Goal: Task Accomplishment & Management: Complete application form

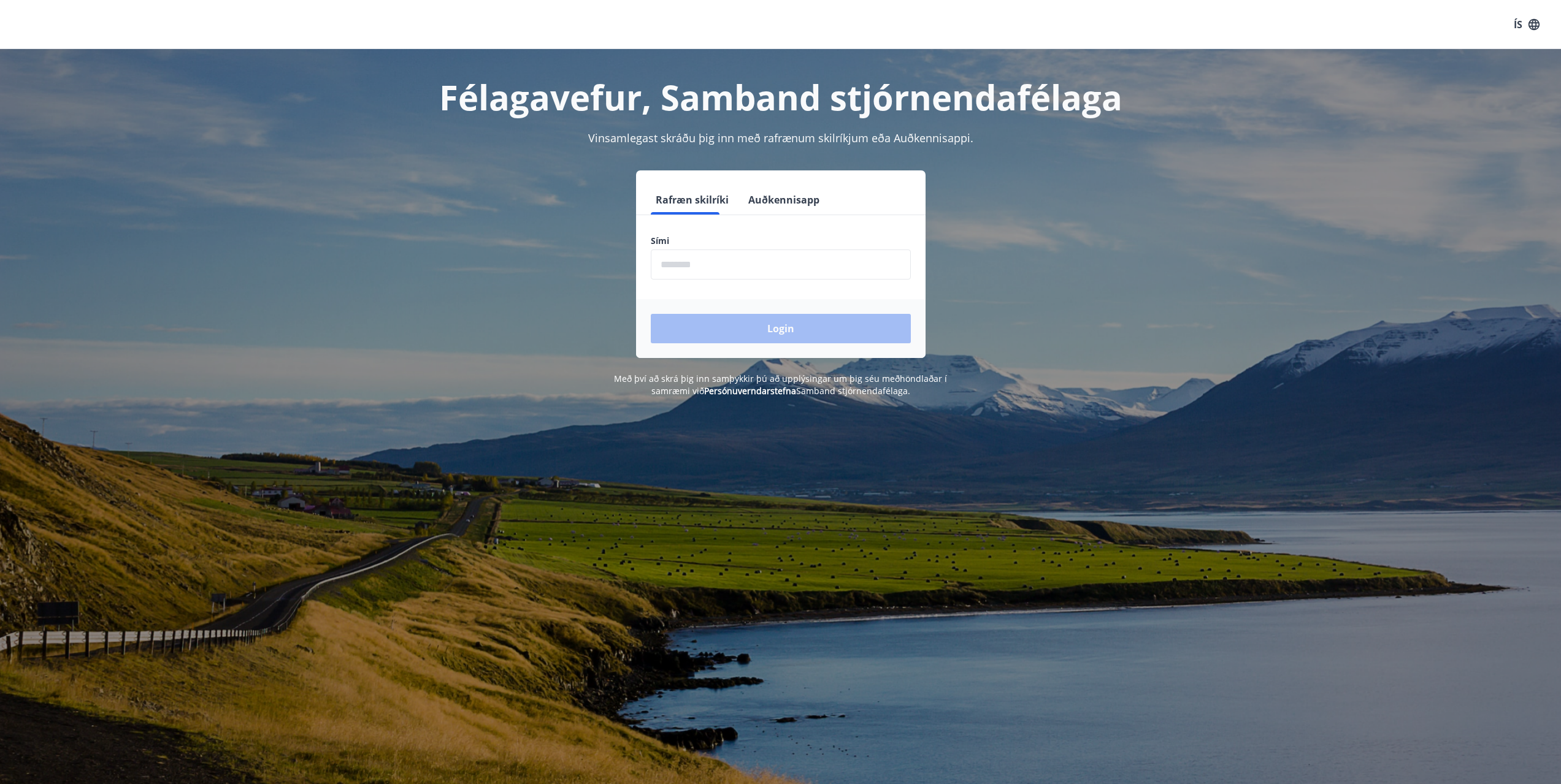
click at [710, 275] on input "phone" at bounding box center [780, 265] width 260 height 30
type input "********"
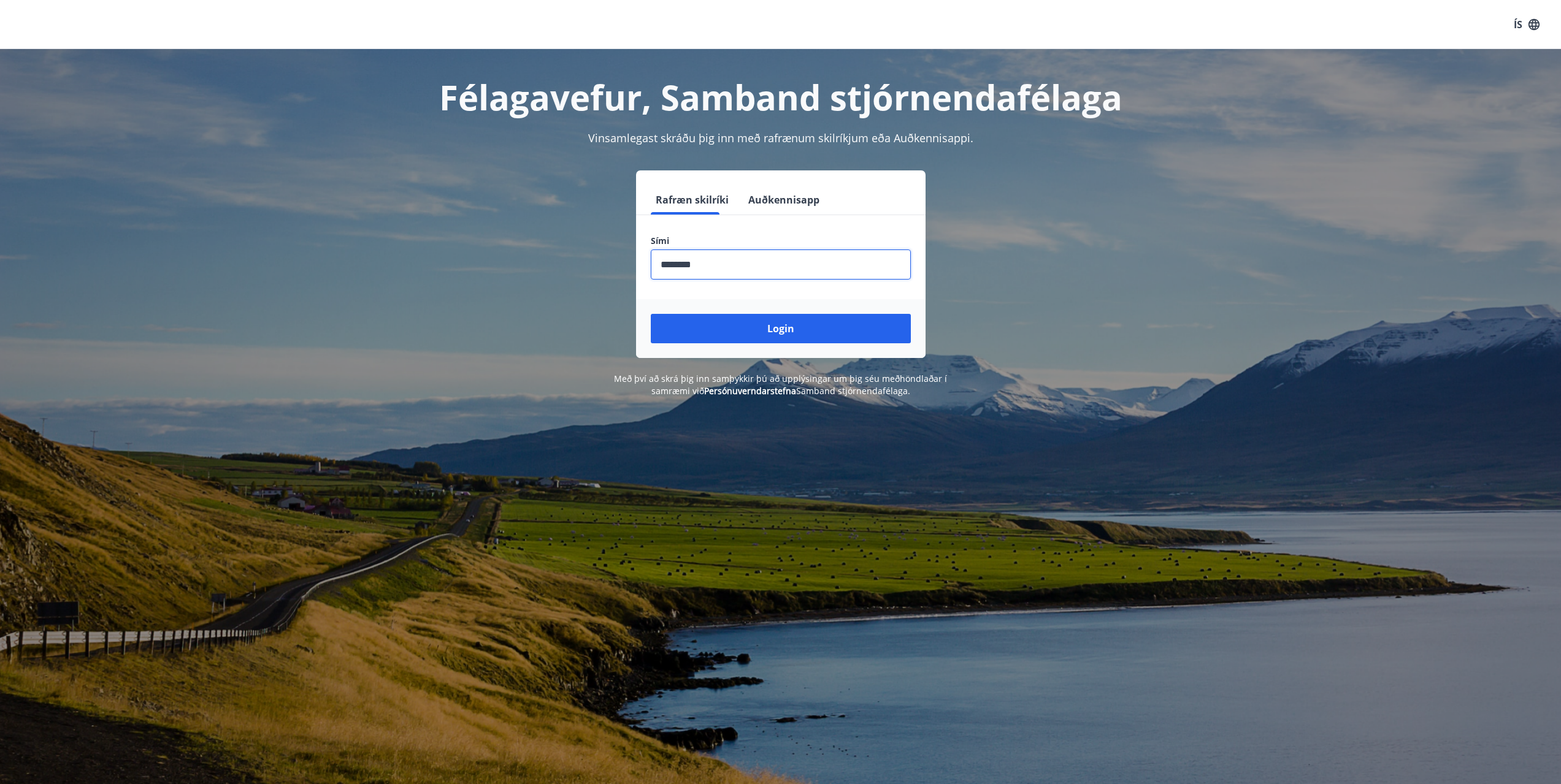
click at [748, 328] on button "Login" at bounding box center [780, 328] width 260 height 29
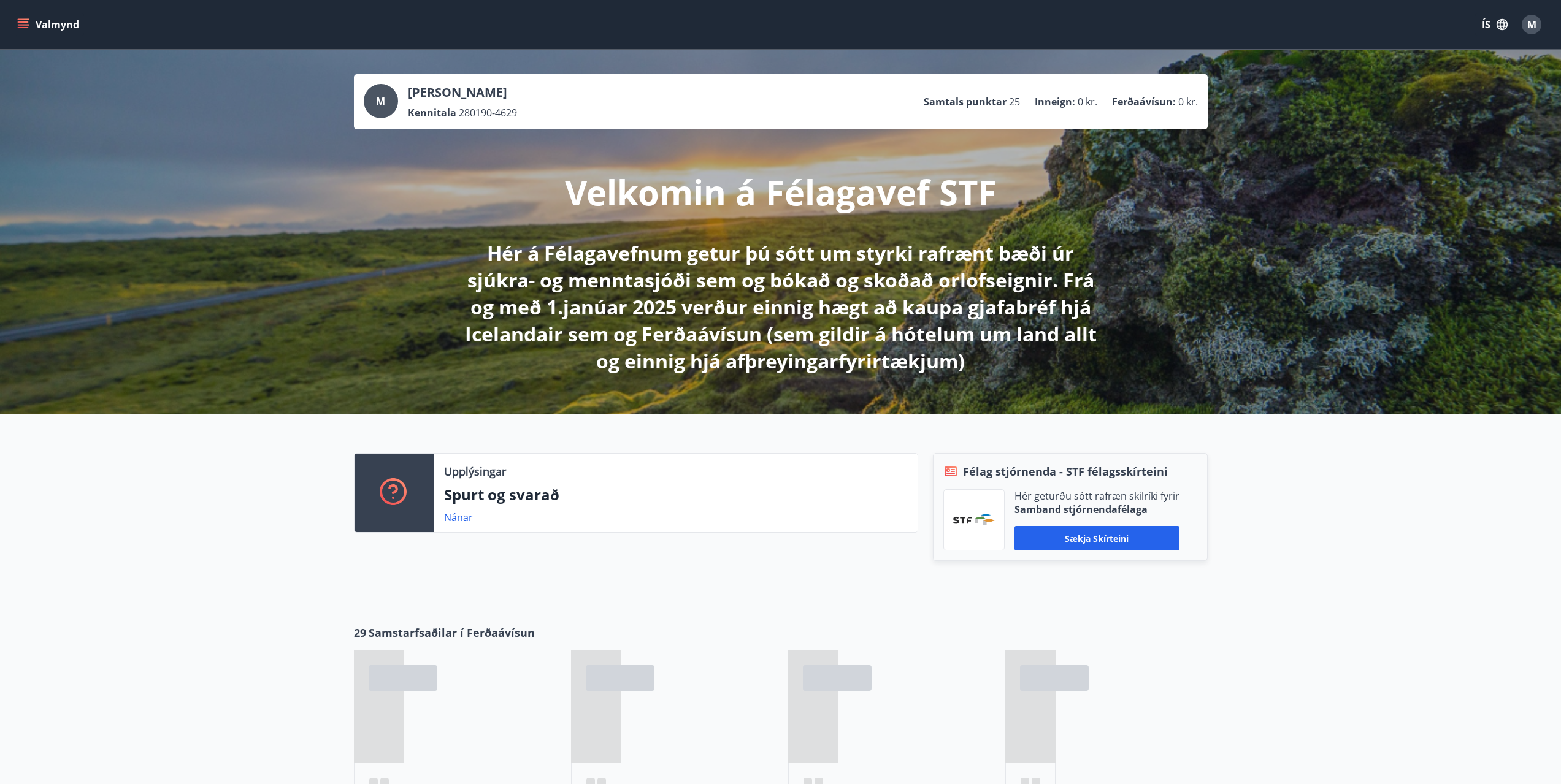
click at [44, 25] on button "Valmynd" at bounding box center [49, 25] width 69 height 22
drag, startPoint x: 353, startPoint y: 214, endPoint x: 1495, endPoint y: 25, distance: 1157.5
click at [1495, 25] on button "ÍS" at bounding box center [1494, 25] width 39 height 22
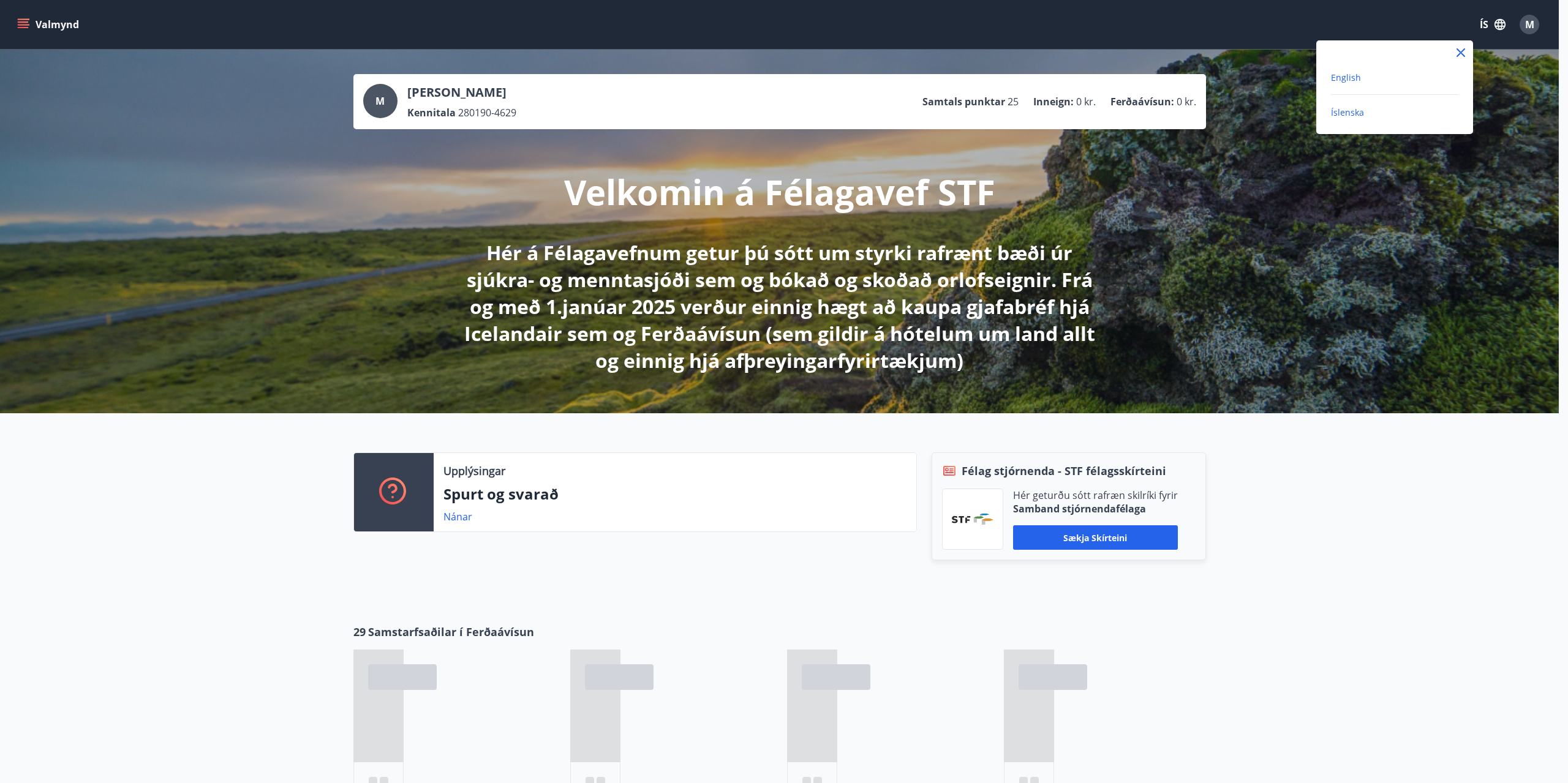
click at [1349, 75] on span "English" at bounding box center [1346, 77] width 30 height 12
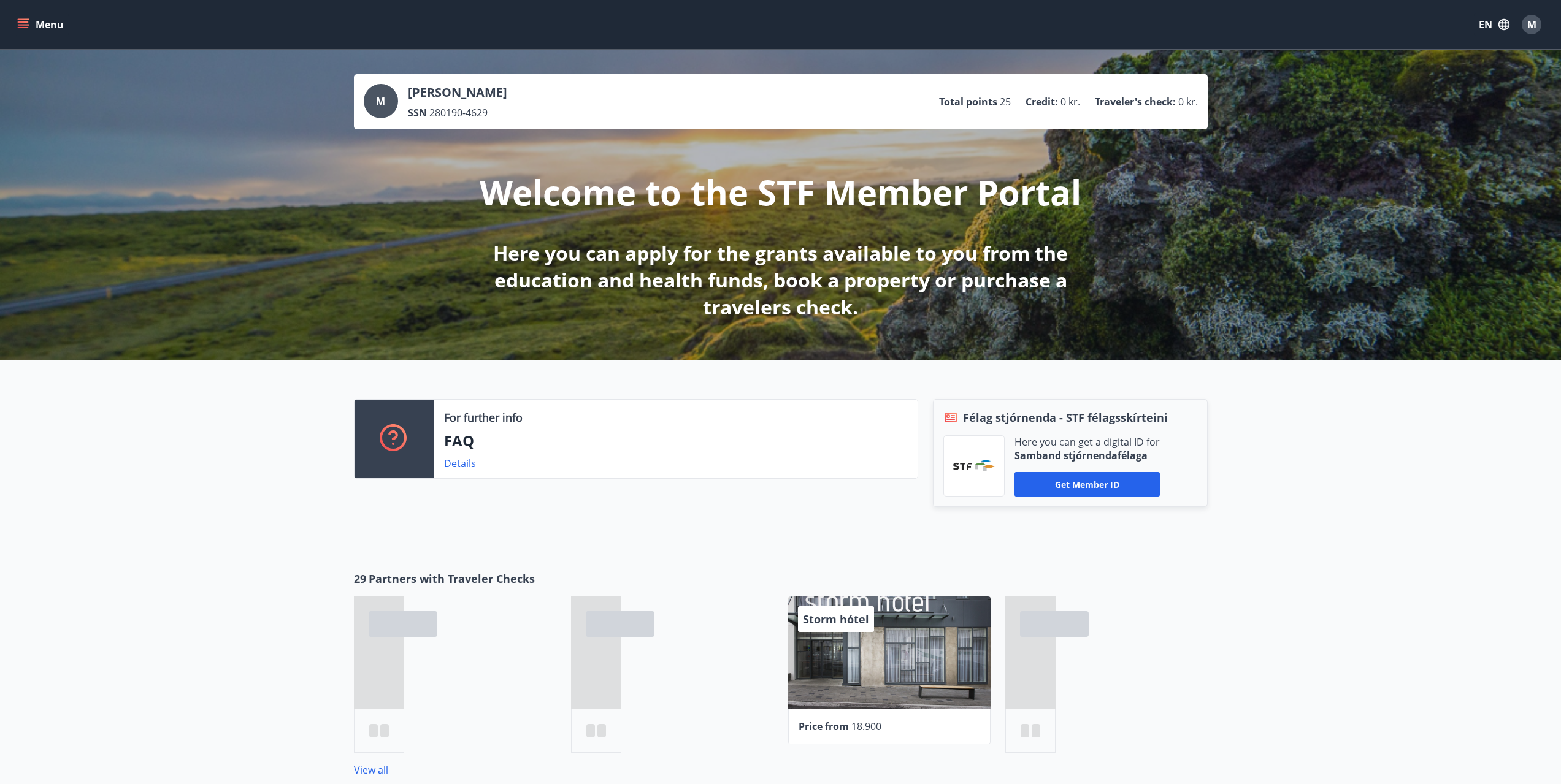
click at [27, 28] on icon "menu" at bounding box center [23, 28] width 11 height 2
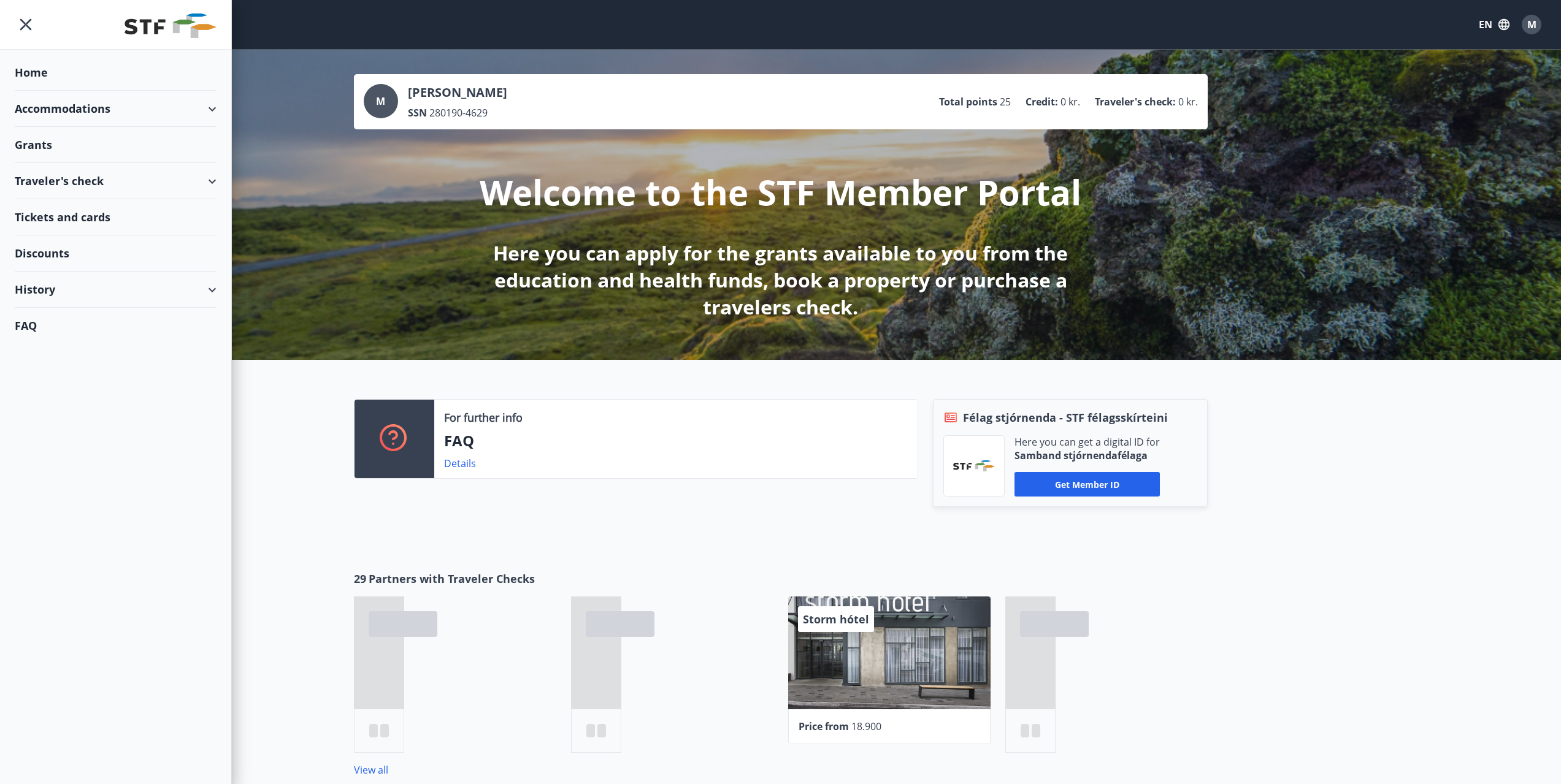
click at [72, 250] on div "Discounts" at bounding box center [116, 253] width 202 height 37
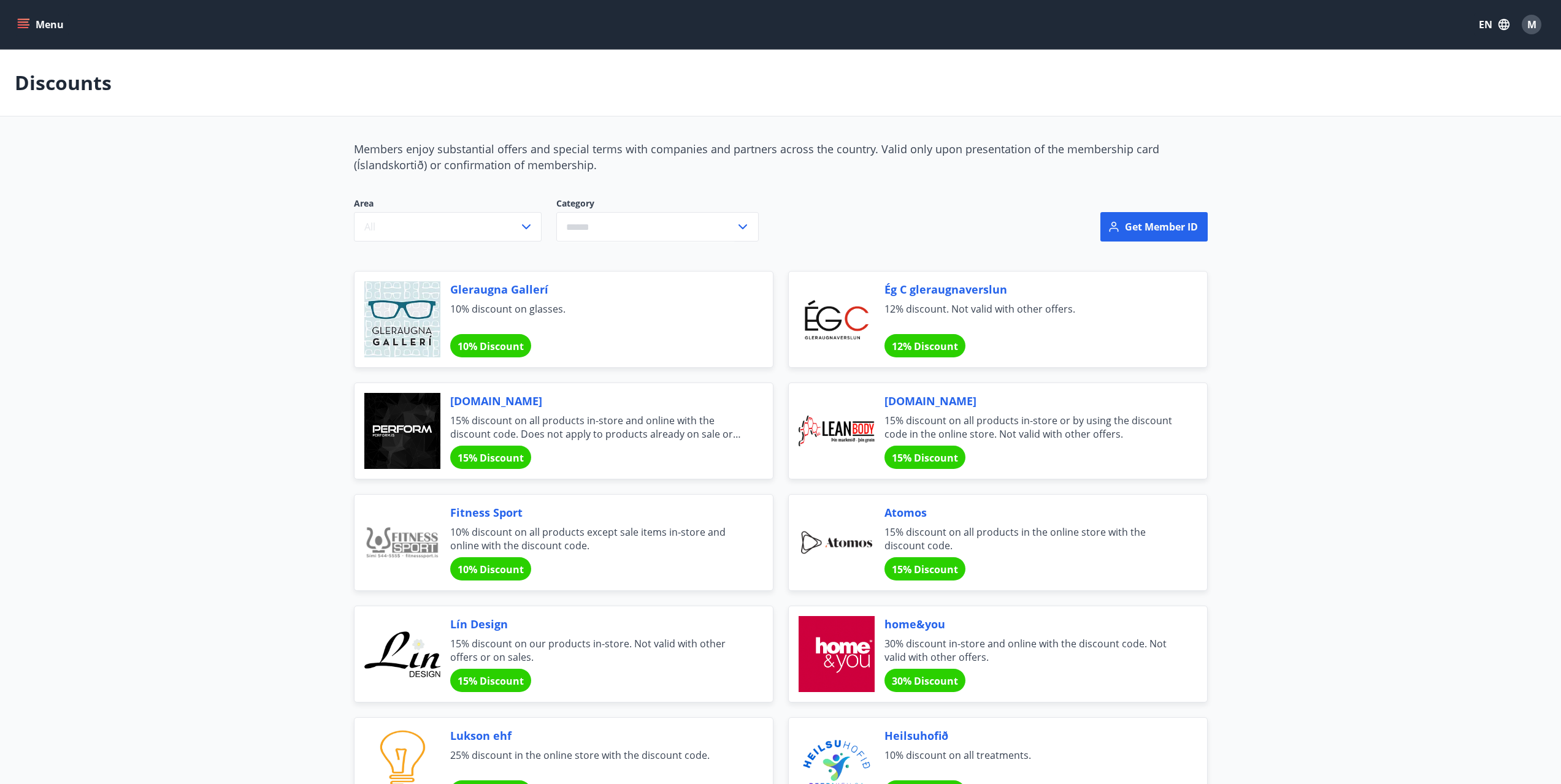
click at [38, 26] on button "Menu" at bounding box center [42, 25] width 54 height 22
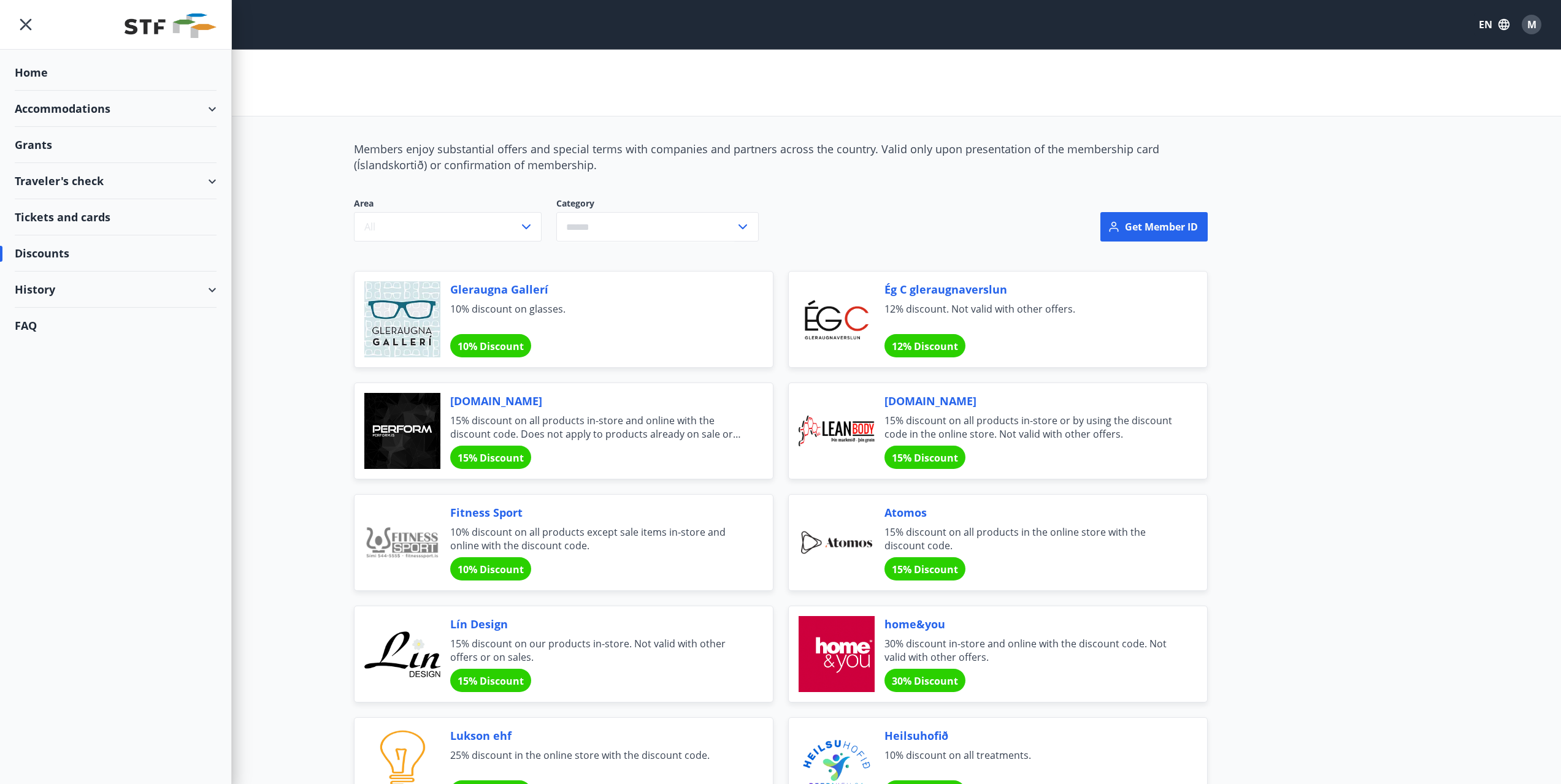
click at [37, 141] on div "Grants" at bounding box center [116, 145] width 202 height 37
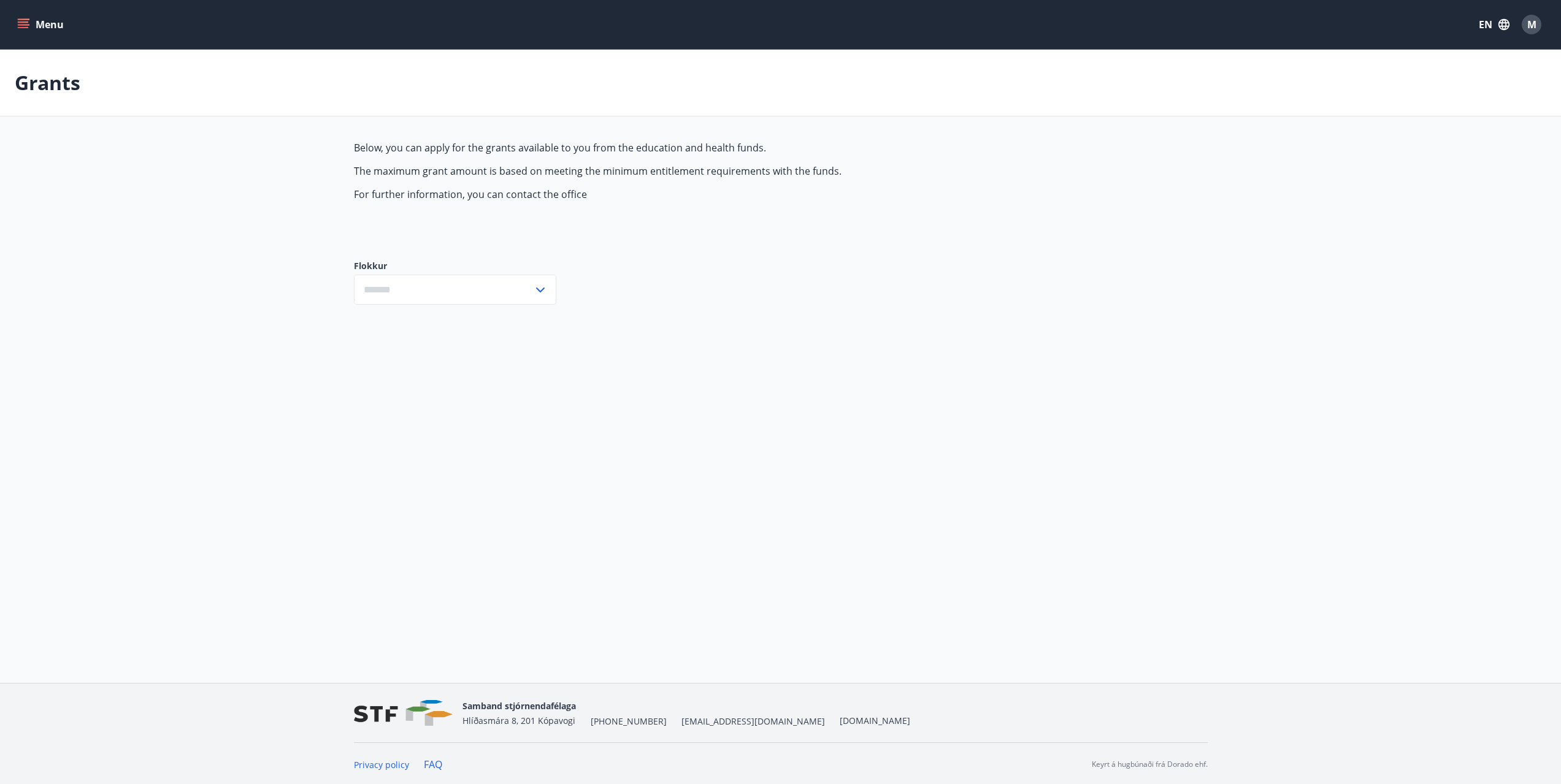
type input "***"
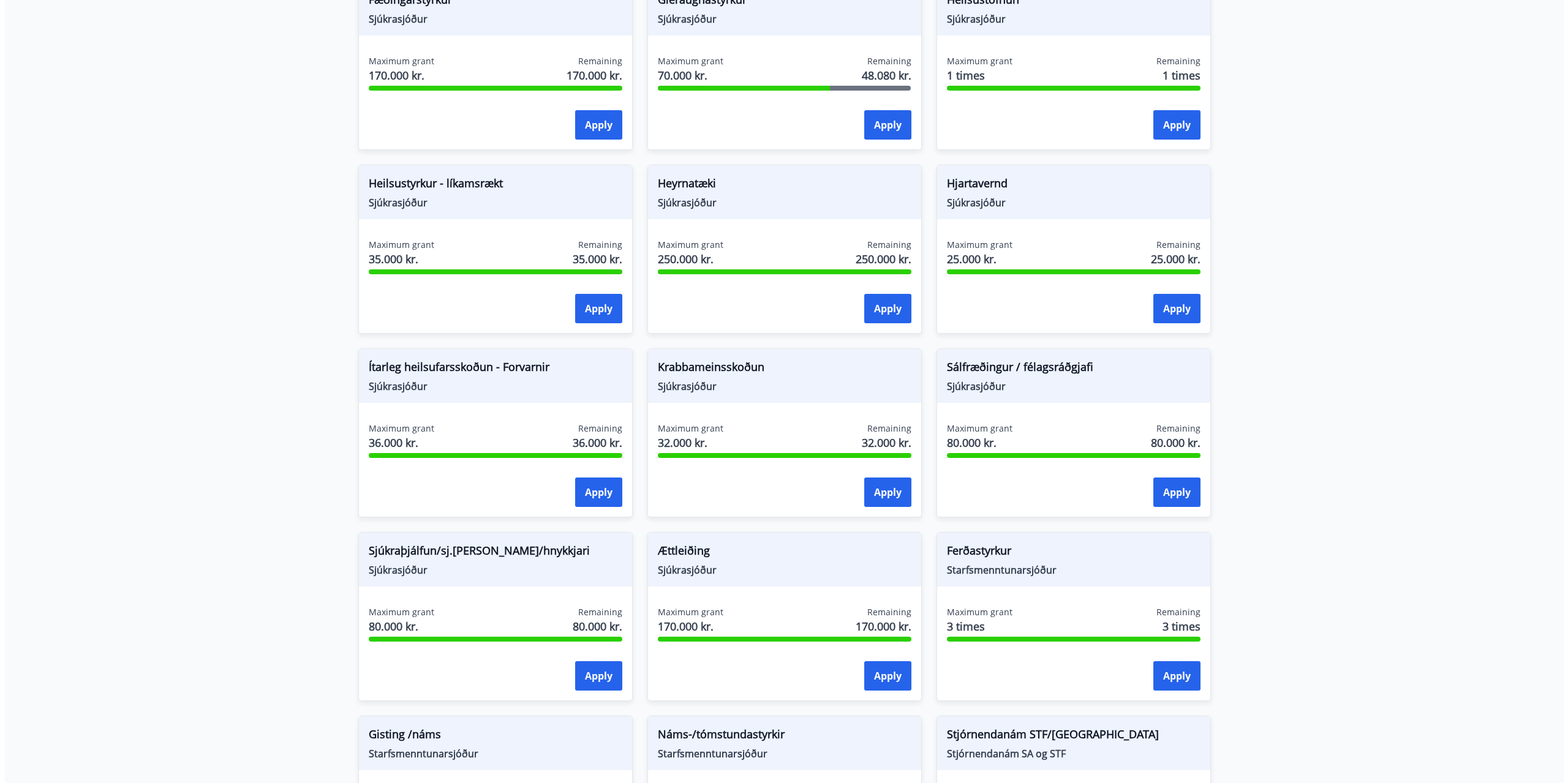
scroll to position [428, 0]
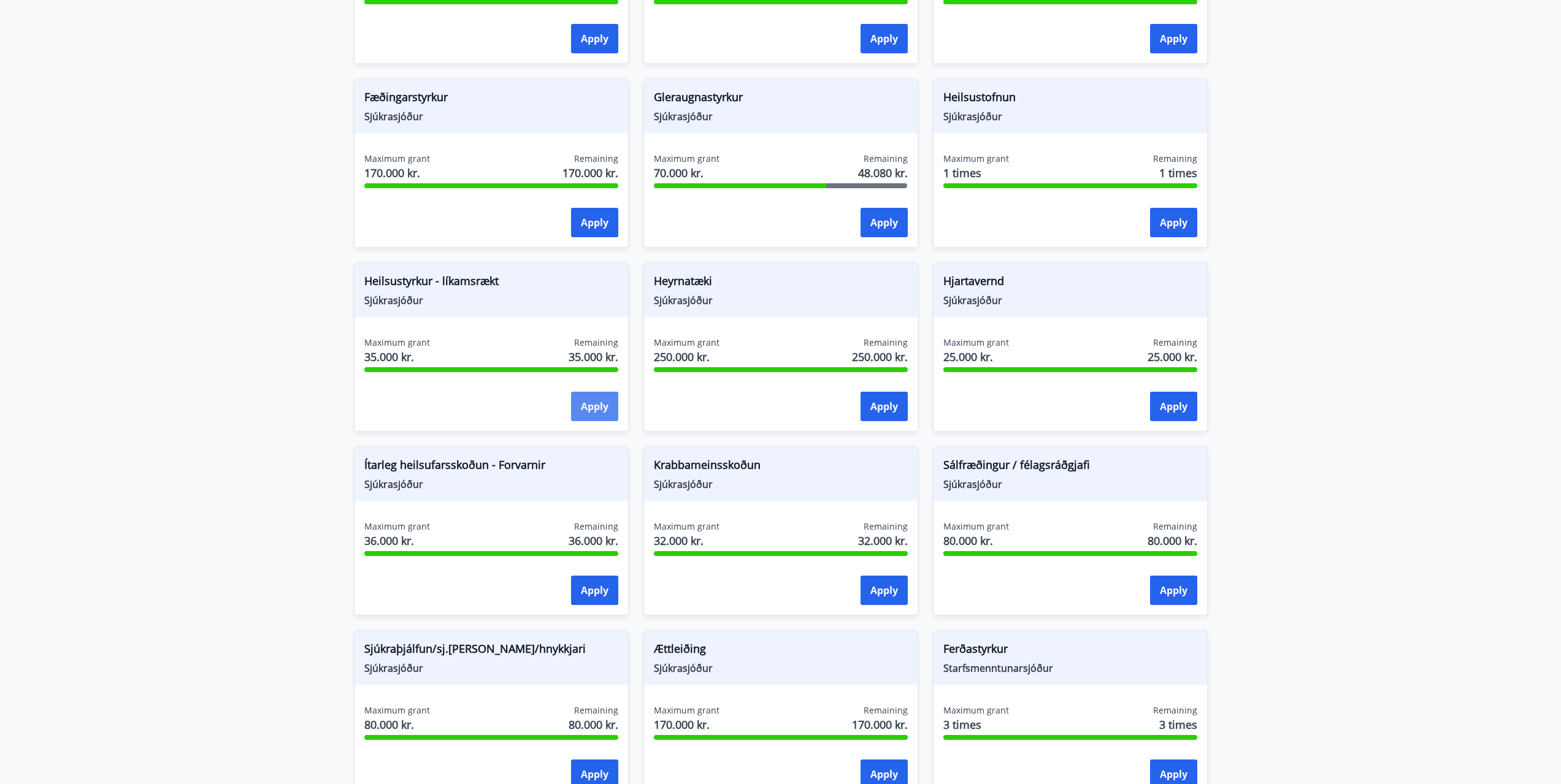
click at [598, 401] on button "Apply" at bounding box center [595, 406] width 47 height 29
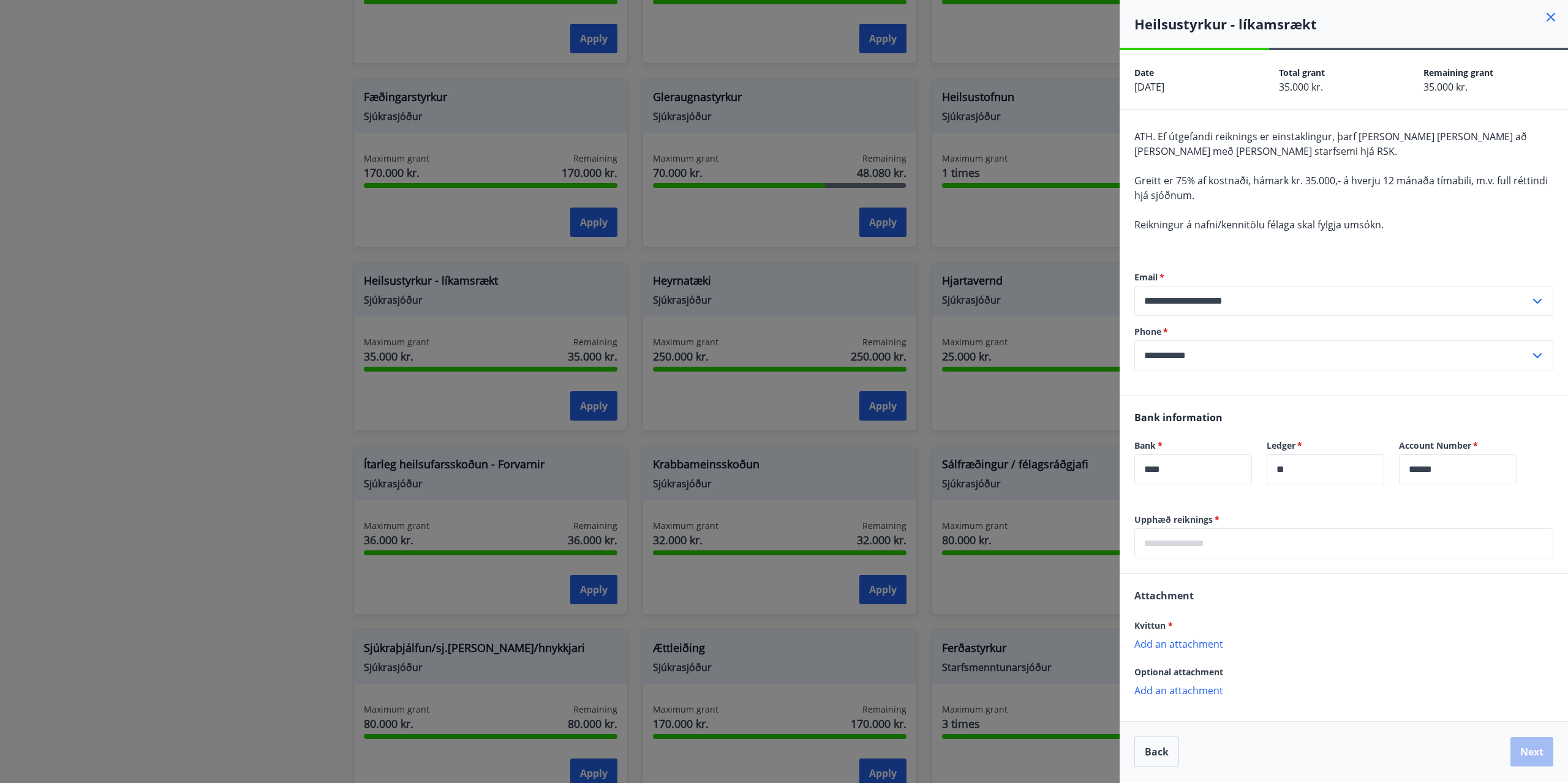
click at [1225, 538] on input "text" at bounding box center [1343, 543] width 419 height 30
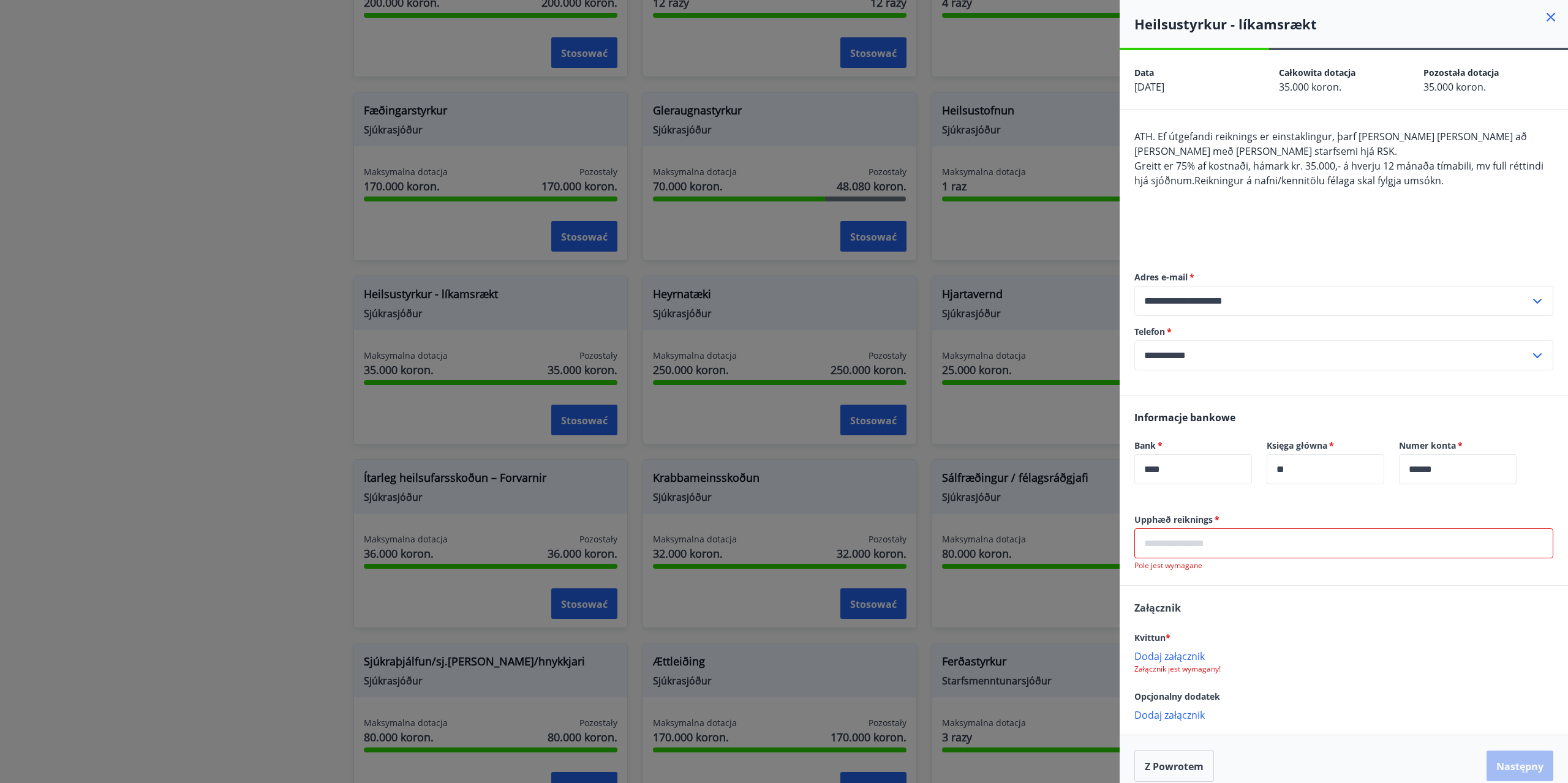
scroll to position [442, 0]
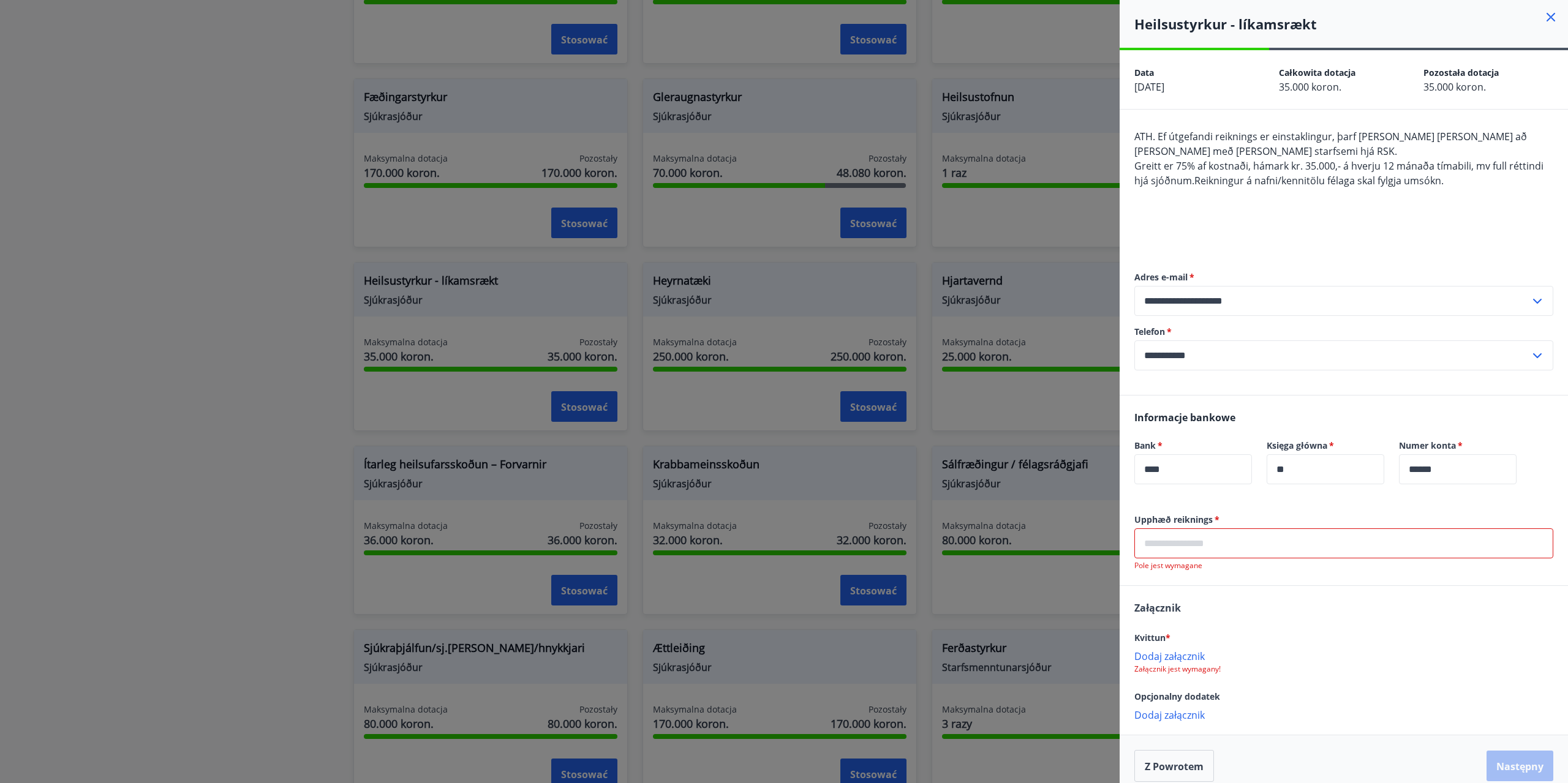
click at [1263, 592] on div "Załącznik Kvittun * Dodaj załącznik Załącznik jest wymagany! Opcjonalny dodatek…" at bounding box center [1343, 661] width 448 height 149
drag, startPoint x: 1223, startPoint y: 514, endPoint x: 1136, endPoint y: 524, distance: 87.6
click at [1136, 524] on label "Upphæð reiknings   *" at bounding box center [1343, 520] width 419 height 12
copy label "Upphæð reiknings   *"
click at [1205, 550] on input "text" at bounding box center [1343, 543] width 419 height 30
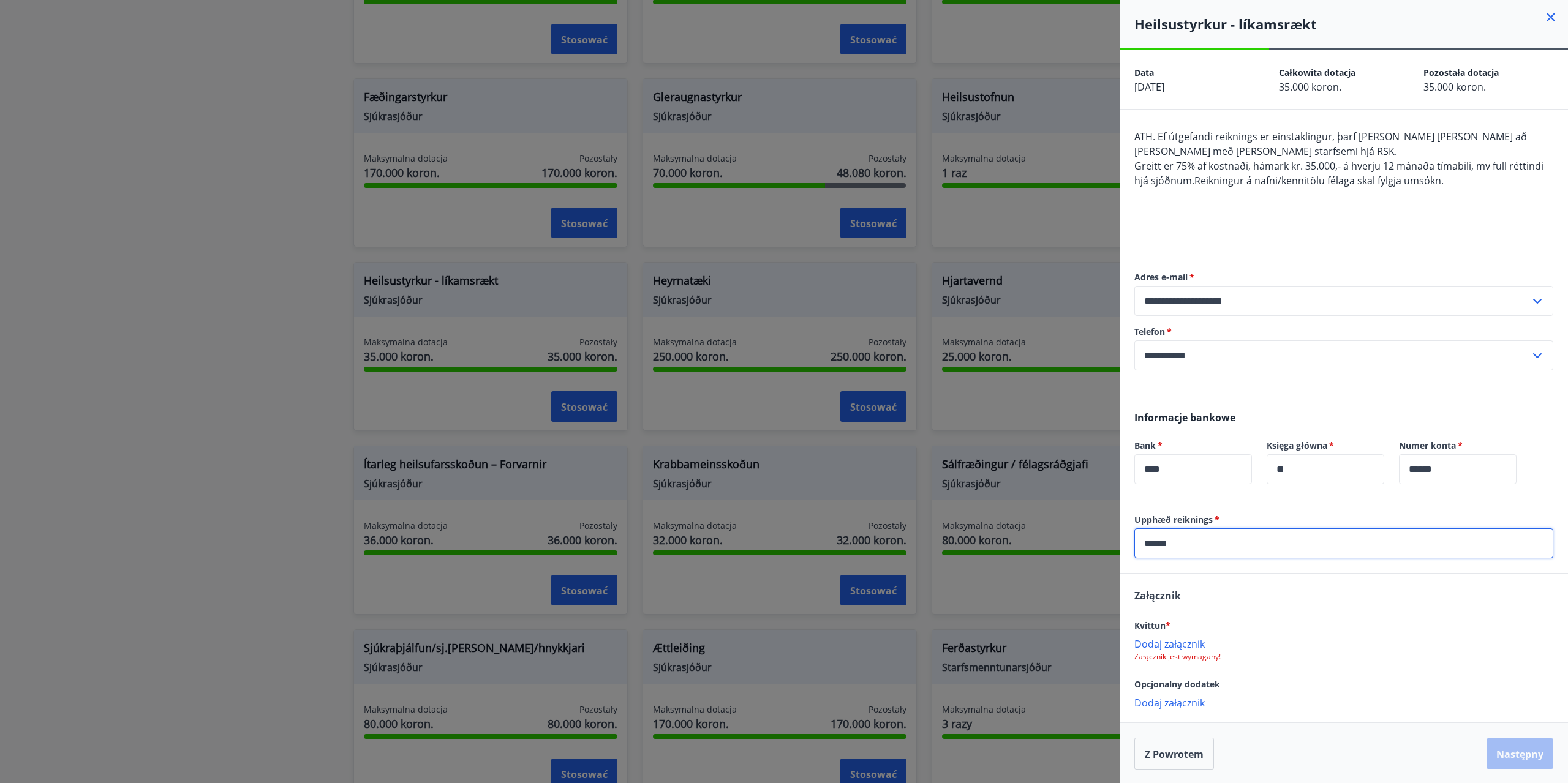
type input "******"
click at [1289, 519] on label "Upphæð reiknings   *" at bounding box center [1343, 520] width 419 height 12
click at [1193, 639] on font "Dodaj załącznik" at bounding box center [1169, 643] width 71 height 13
click at [1186, 642] on font "Dodaj załącznik" at bounding box center [1169, 643] width 71 height 13
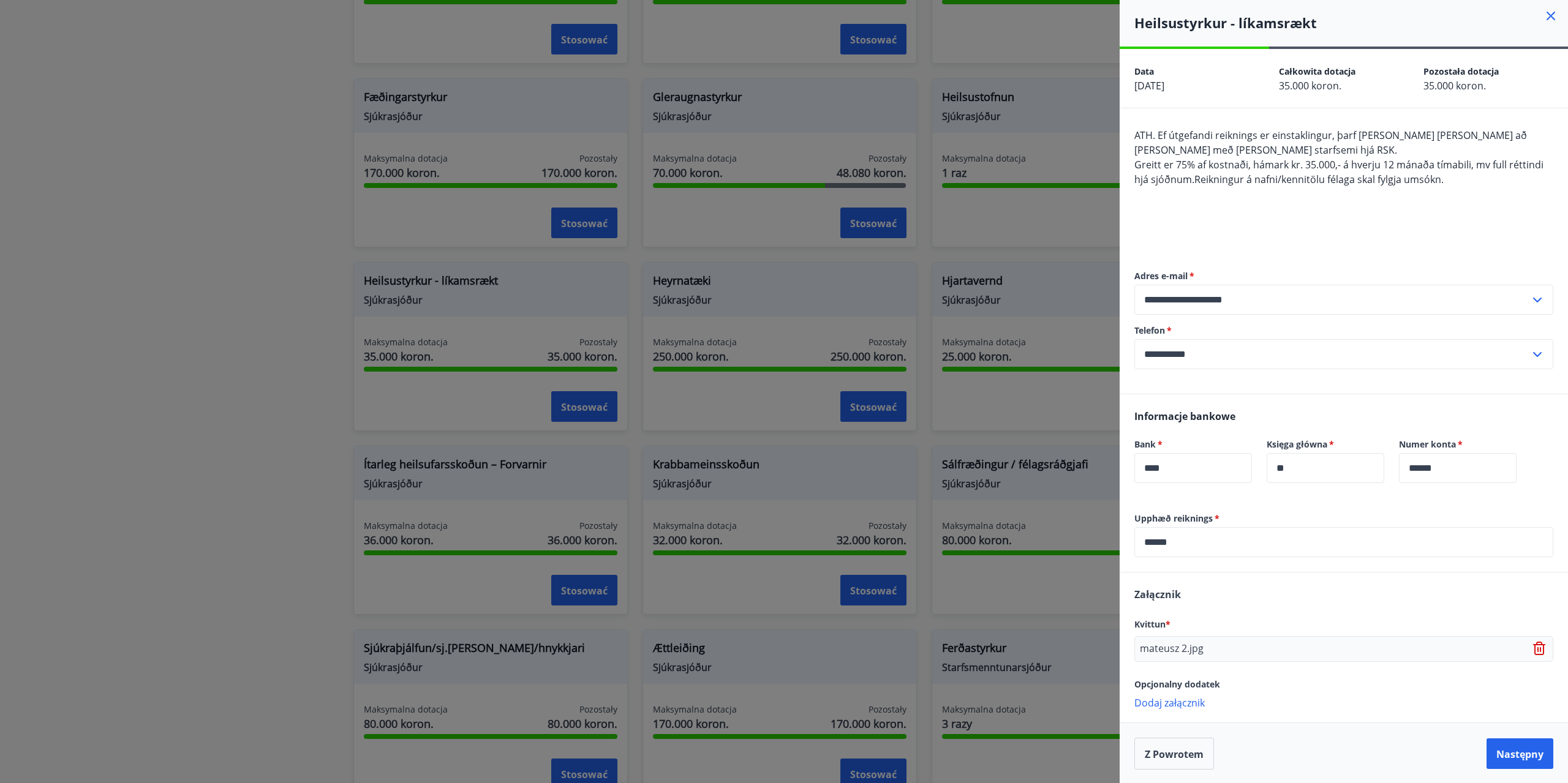
drag, startPoint x: 1091, startPoint y: 529, endPoint x: 1063, endPoint y: 533, distance: 28.3
click at [1063, 532] on div "**********" at bounding box center [784, 391] width 1568 height 783
click at [1365, 593] on div "Załącznik Kvittun * mateusz 2.jpg Opcjonalny dodatek Dodaj załącznik {error_att…" at bounding box center [1343, 648] width 448 height 151
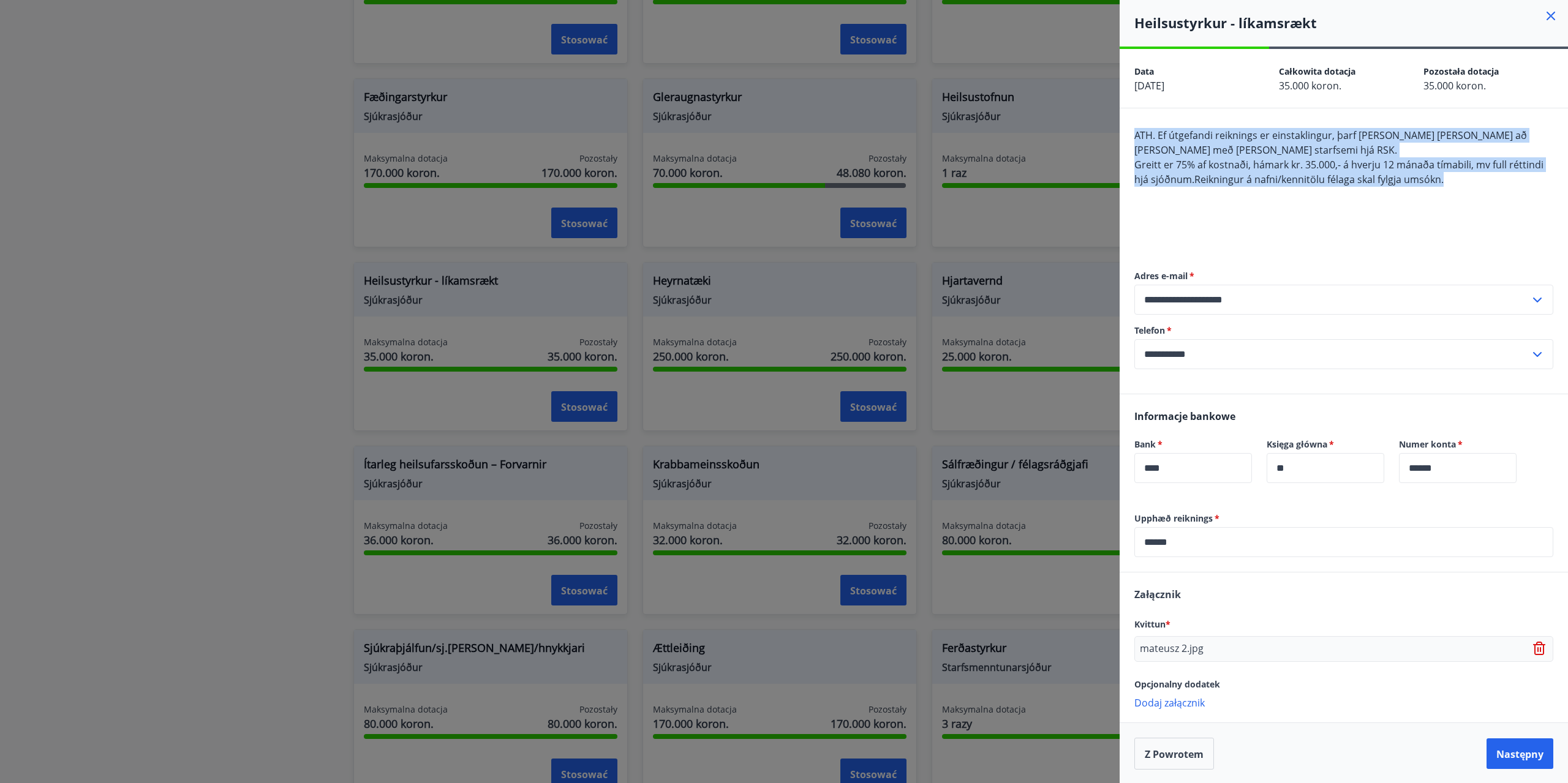
drag, startPoint x: 1156, startPoint y: 136, endPoint x: 1458, endPoint y: 184, distance: 305.8
click at [1458, 184] on div "**********" at bounding box center [1343, 251] width 448 height 286
copy span "ATH. Ef útgefandi reiknings er einstaklingur, þarf [PERSON_NAME] [PERSON_NAME] …"
click at [1505, 750] on font "Następny" at bounding box center [1520, 753] width 47 height 13
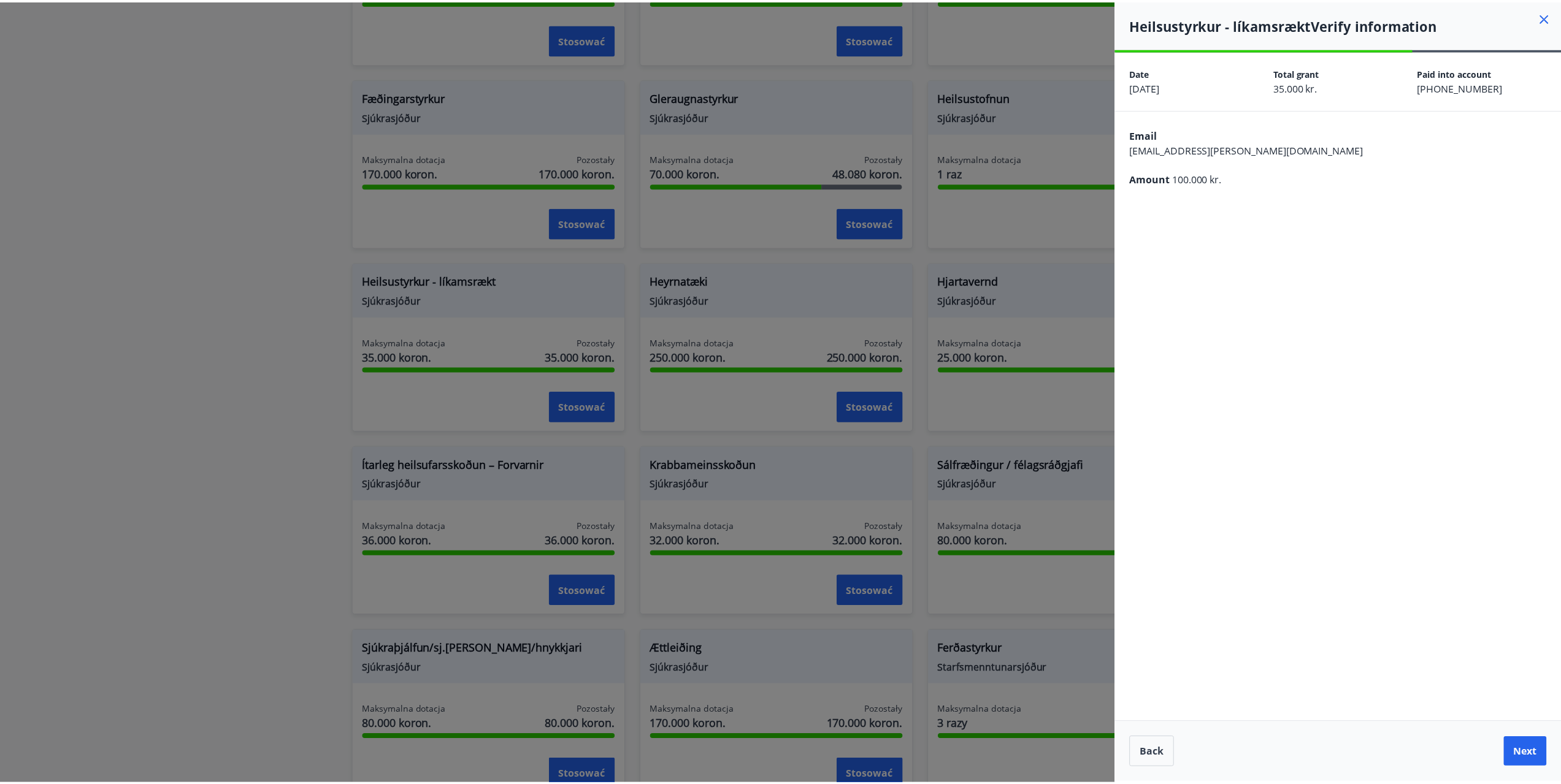
scroll to position [0, 0]
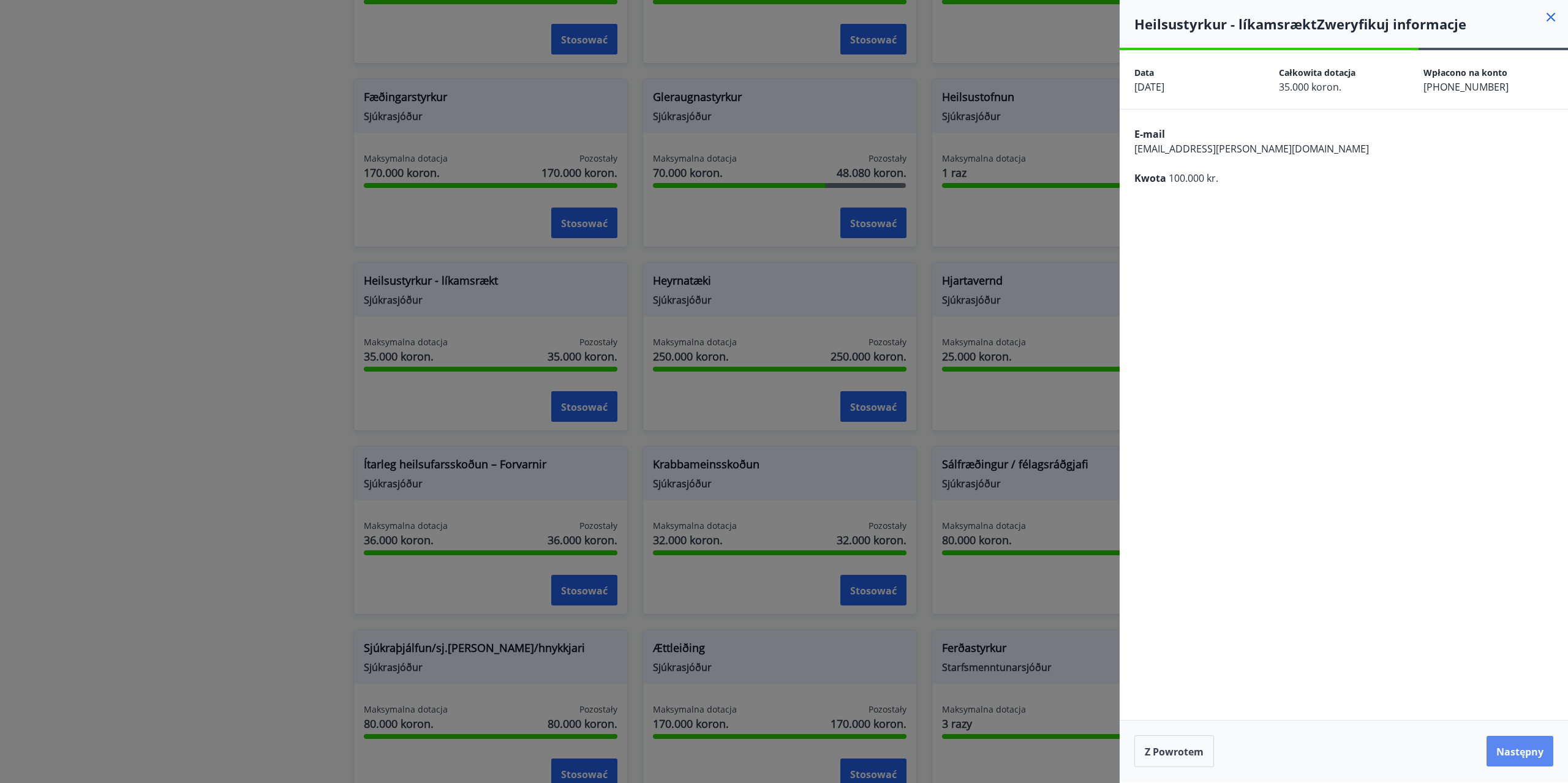
click at [1520, 750] on font "Następny" at bounding box center [1520, 751] width 47 height 13
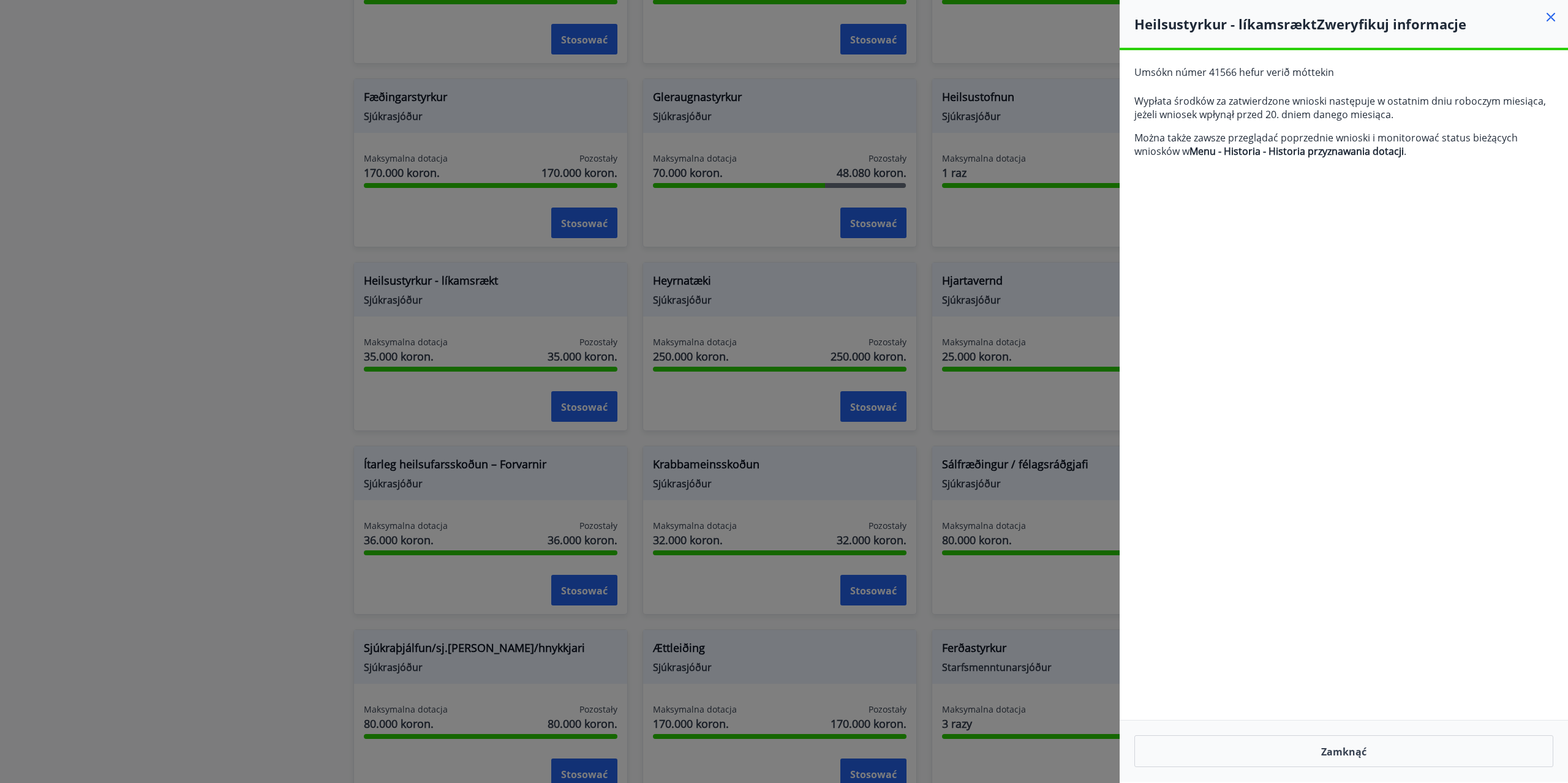
click at [1551, 17] on icon at bounding box center [1551, 17] width 2 height 2
